Goal: Task Accomplishment & Management: Use online tool/utility

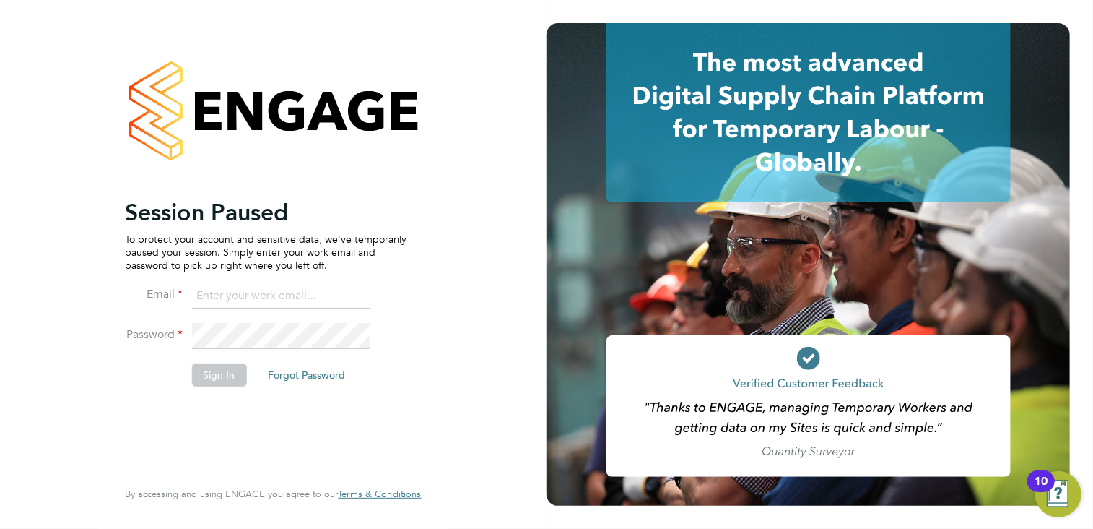
click at [236, 295] on input at bounding box center [280, 296] width 178 height 26
click at [215, 295] on input "text" at bounding box center [280, 296] width 178 height 26
type input "andy.crow@morganhunt.com"
click at [225, 377] on button "Sign In" at bounding box center [218, 374] width 55 height 23
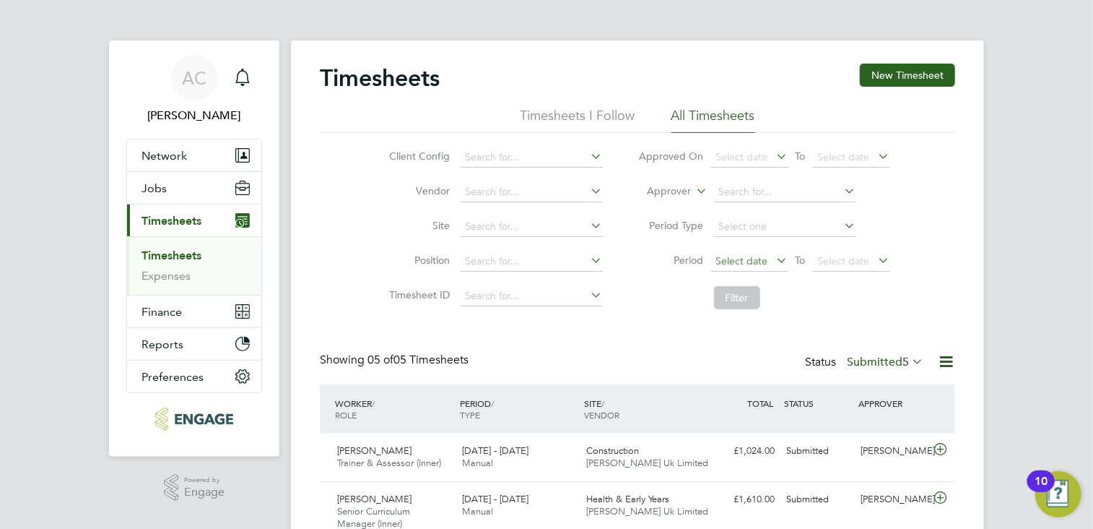
click at [760, 270] on span "Select date" at bounding box center [749, 261] width 77 height 19
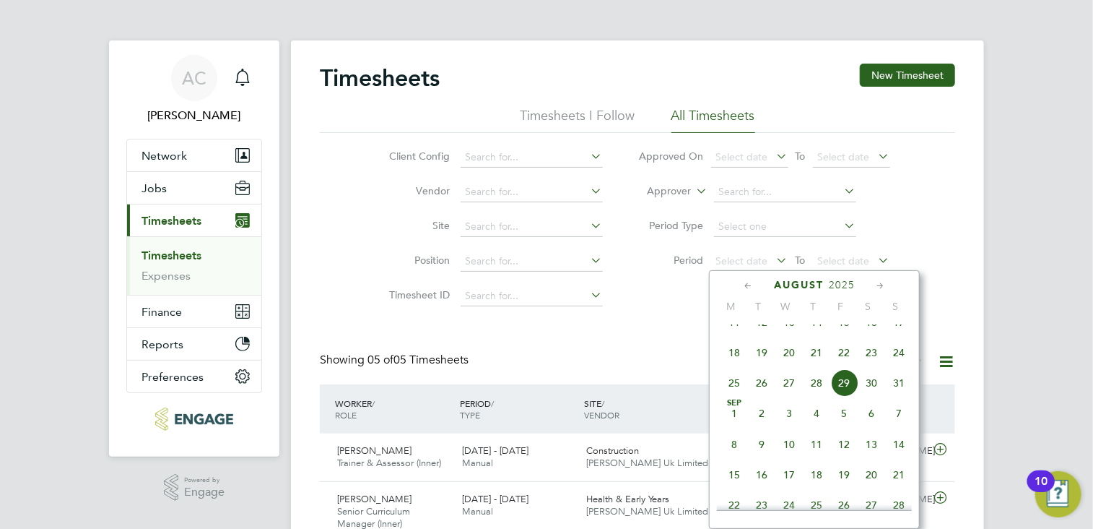
click at [735, 366] on span "18" at bounding box center [734, 352] width 27 height 27
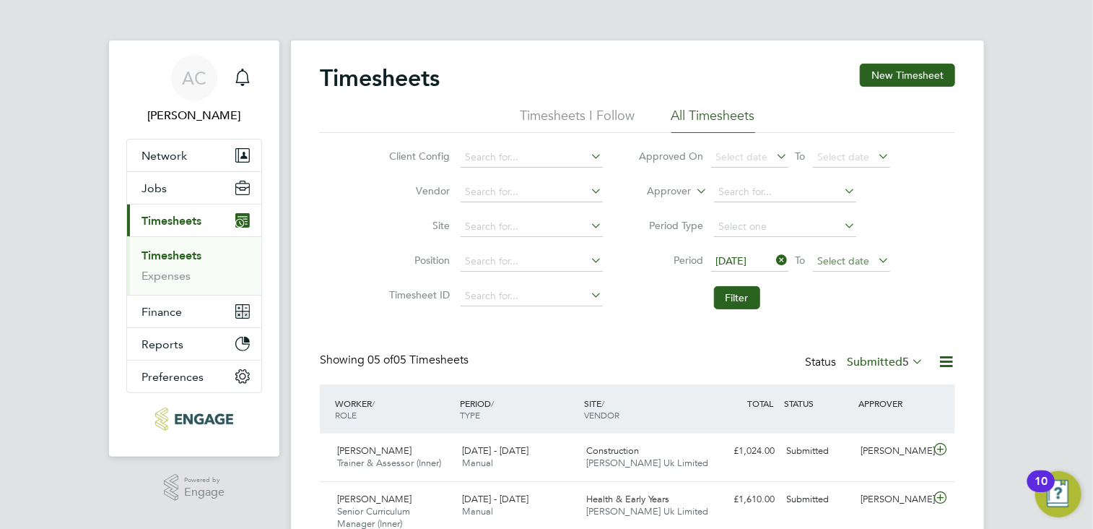
click at [836, 259] on span "Select date" at bounding box center [844, 260] width 52 height 13
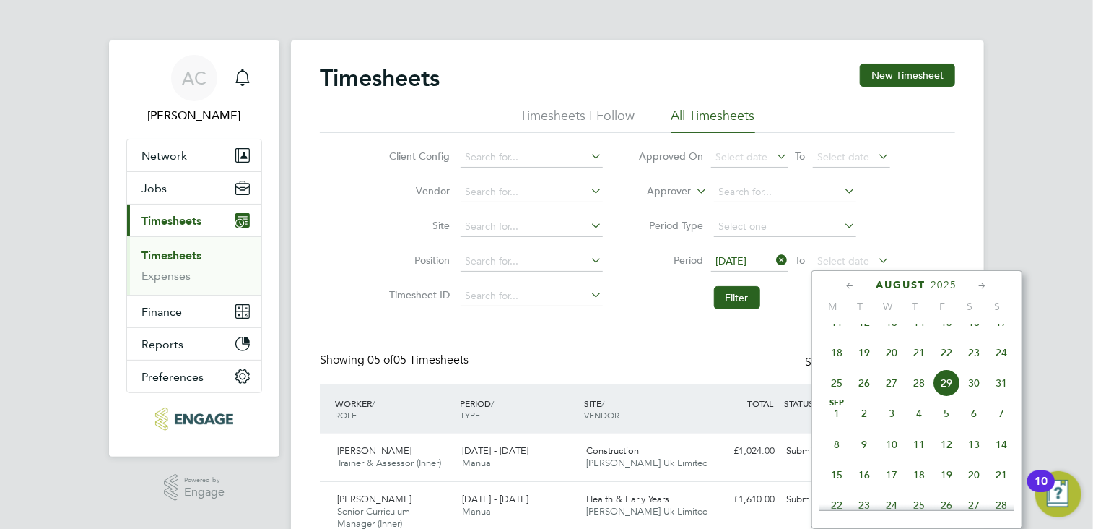
click at [1001, 365] on span "24" at bounding box center [1001, 352] width 27 height 27
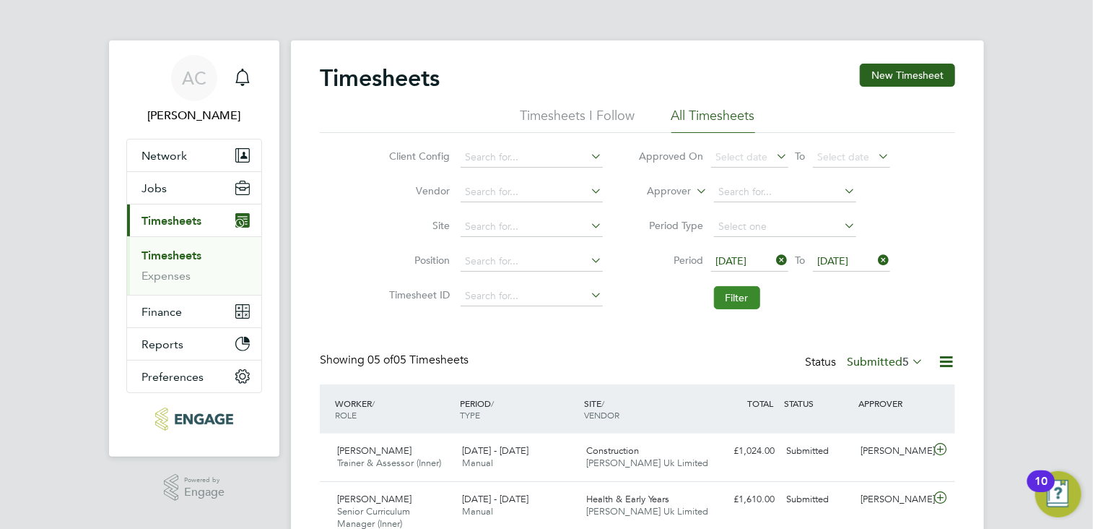
click at [726, 302] on button "Filter" at bounding box center [737, 297] width 46 height 23
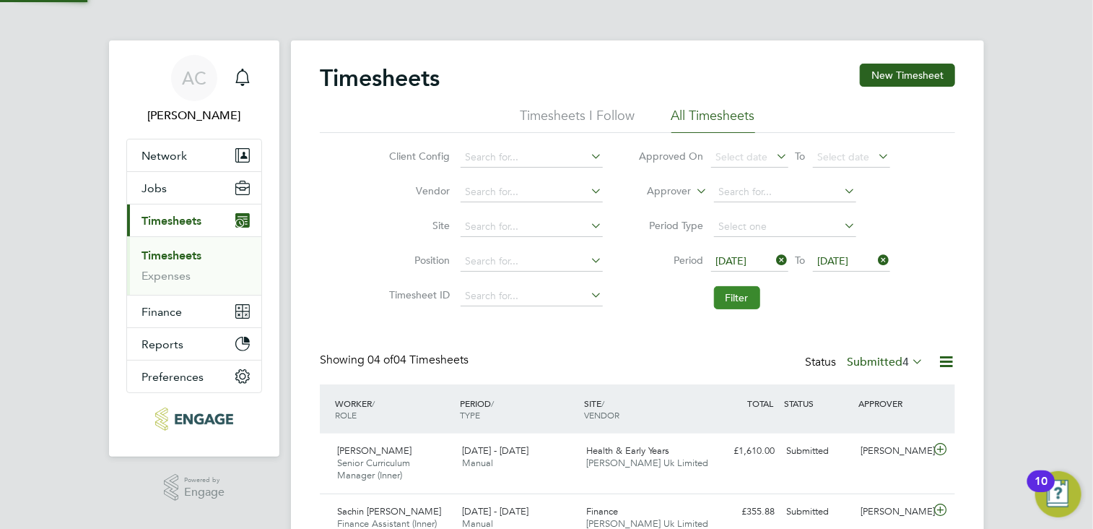
scroll to position [6, 7]
